Goal: Navigation & Orientation: Understand site structure

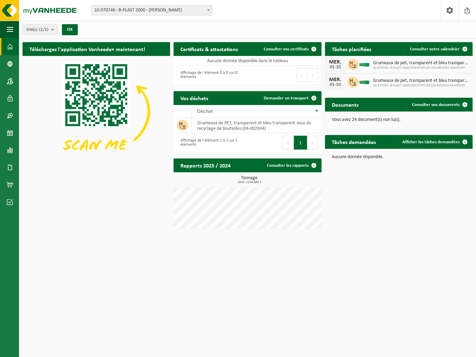
click at [367, 211] on div "Téléchargez l'application Vanheede+ maintenant! Cachez Certificats & attestatio…" at bounding box center [247, 139] width 453 height 201
click at [10, 168] on span at bounding box center [10, 167] width 6 height 17
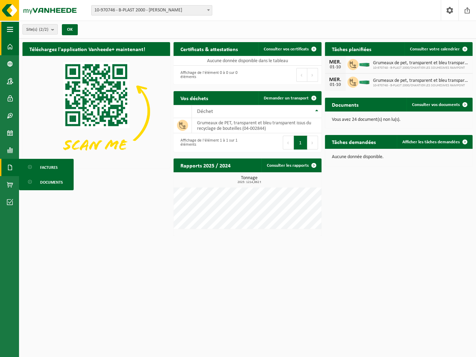
click at [9, 34] on span "button" at bounding box center [10, 29] width 6 height 17
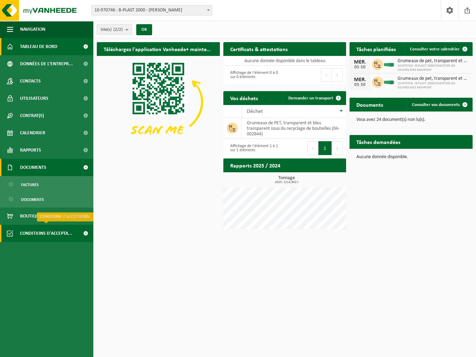
click at [53, 236] on span "Conditions d'accepta..." at bounding box center [46, 233] width 52 height 17
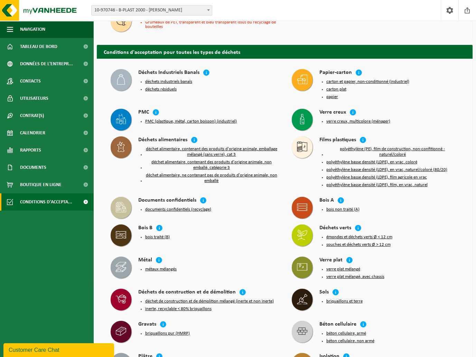
scroll to position [146, 0]
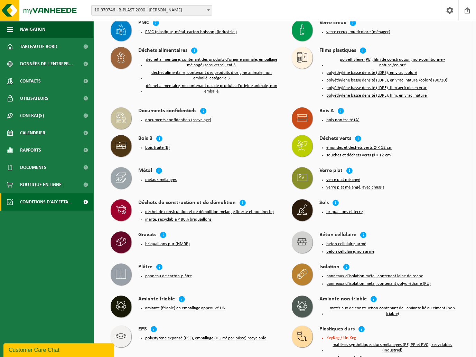
click at [174, 117] on button "documents confidentiels (recyclage)" at bounding box center [178, 120] width 66 height 6
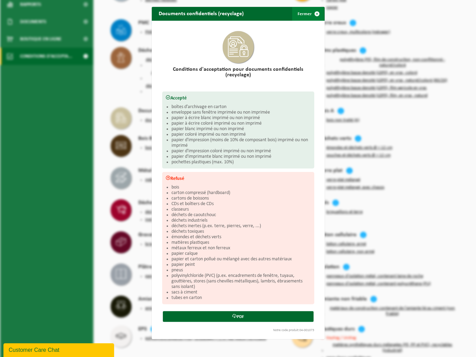
drag, startPoint x: 315, startPoint y: 13, endPoint x: 47, endPoint y: 39, distance: 269.3
click at [315, 13] on span "button" at bounding box center [317, 14] width 14 height 14
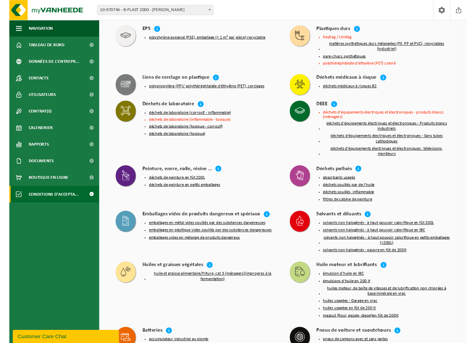
scroll to position [510, 0]
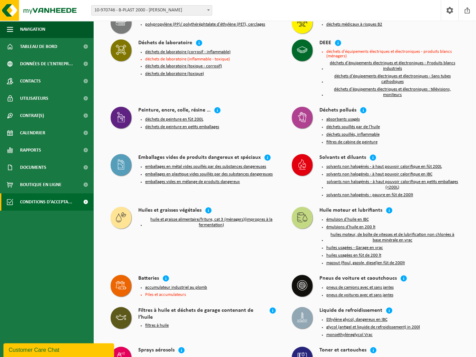
click at [252, 80] on div "Déchets de laboratoire déchets de laboratoire (corrosif - inflammable) déchets …" at bounding box center [194, 69] width 181 height 67
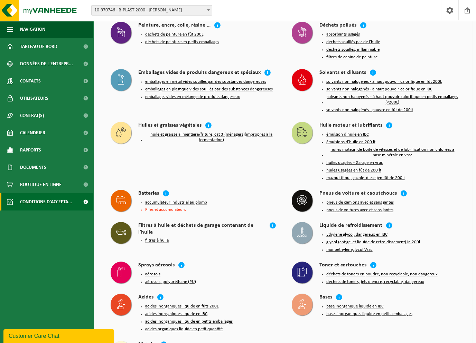
scroll to position [598, 0]
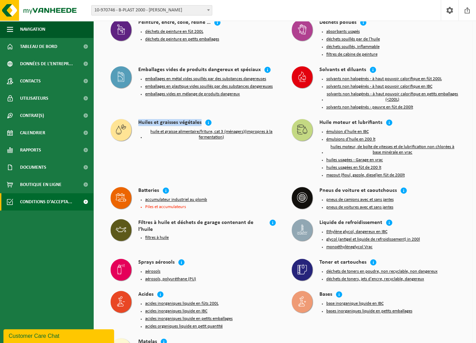
drag, startPoint x: 388, startPoint y: 329, endPoint x: 128, endPoint y: 134, distance: 324.8
click at [249, 259] on div "Sprays aérosols" at bounding box center [208, 263] width 140 height 8
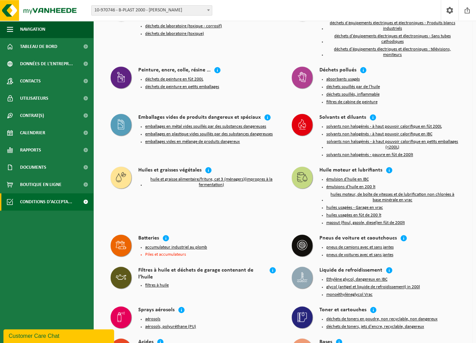
scroll to position [525, 0]
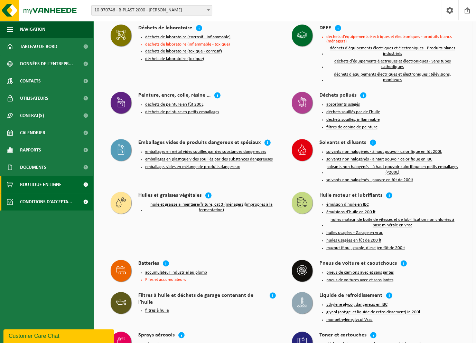
click at [35, 184] on span "Boutique en ligne" at bounding box center [40, 184] width 41 height 17
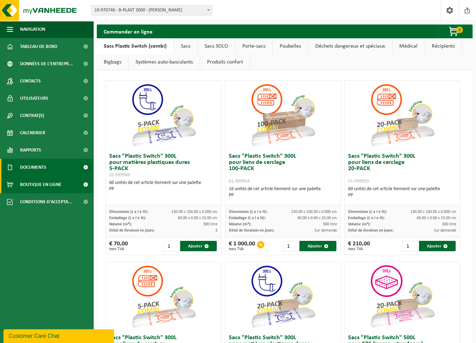
click at [32, 173] on span "Documents" at bounding box center [33, 167] width 26 height 17
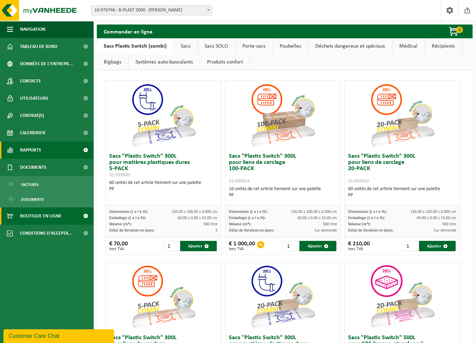
click at [33, 148] on span "Rapports" at bounding box center [30, 150] width 21 height 17
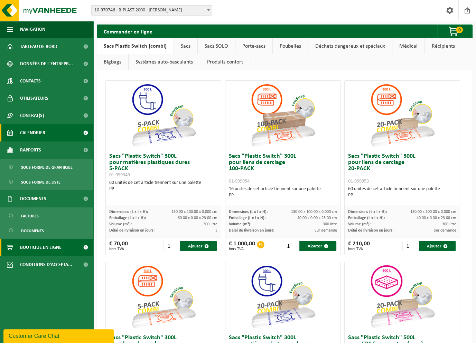
click at [36, 133] on span "Calendrier" at bounding box center [32, 132] width 25 height 17
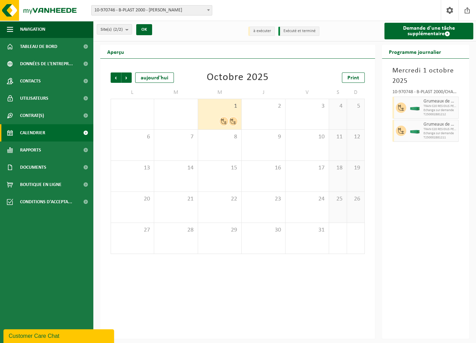
click at [40, 119] on span "Contrat(s)" at bounding box center [32, 115] width 24 height 17
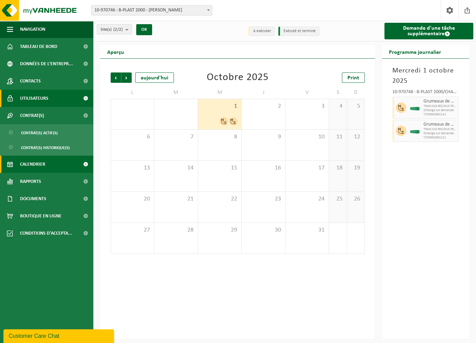
click at [44, 103] on span "Utilisateurs" at bounding box center [34, 98] width 28 height 17
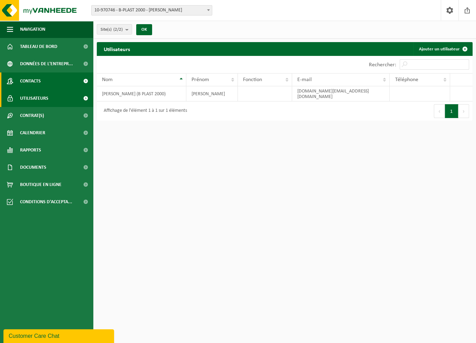
click at [41, 85] on link "Contacts" at bounding box center [46, 81] width 93 height 17
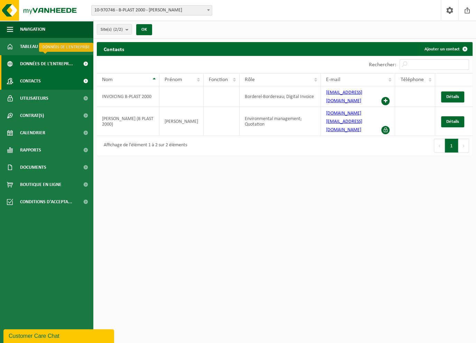
click at [45, 69] on span "Données de l'entrepr..." at bounding box center [46, 63] width 53 height 17
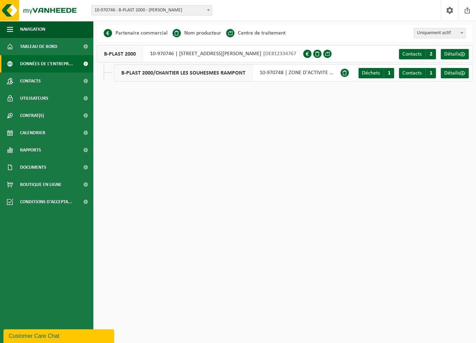
click at [234, 159] on html "Site: 10-970746 - B-PLAST 2000 - Aurich 10-970748 - B-PLAST 2000/CHANTIER LES S…" at bounding box center [238, 171] width 476 height 343
